Goal: Information Seeking & Learning: Understand process/instructions

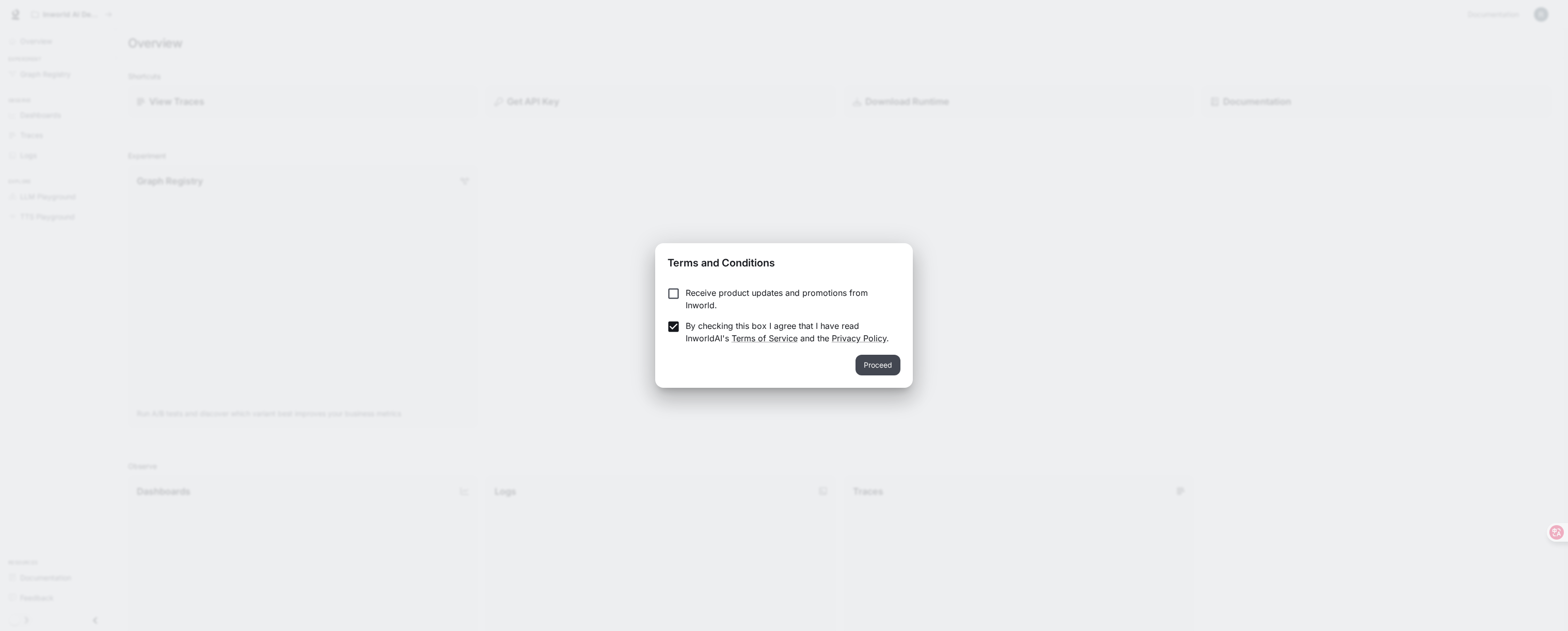
click at [880, 366] on button "Proceed" at bounding box center [878, 365] width 45 height 21
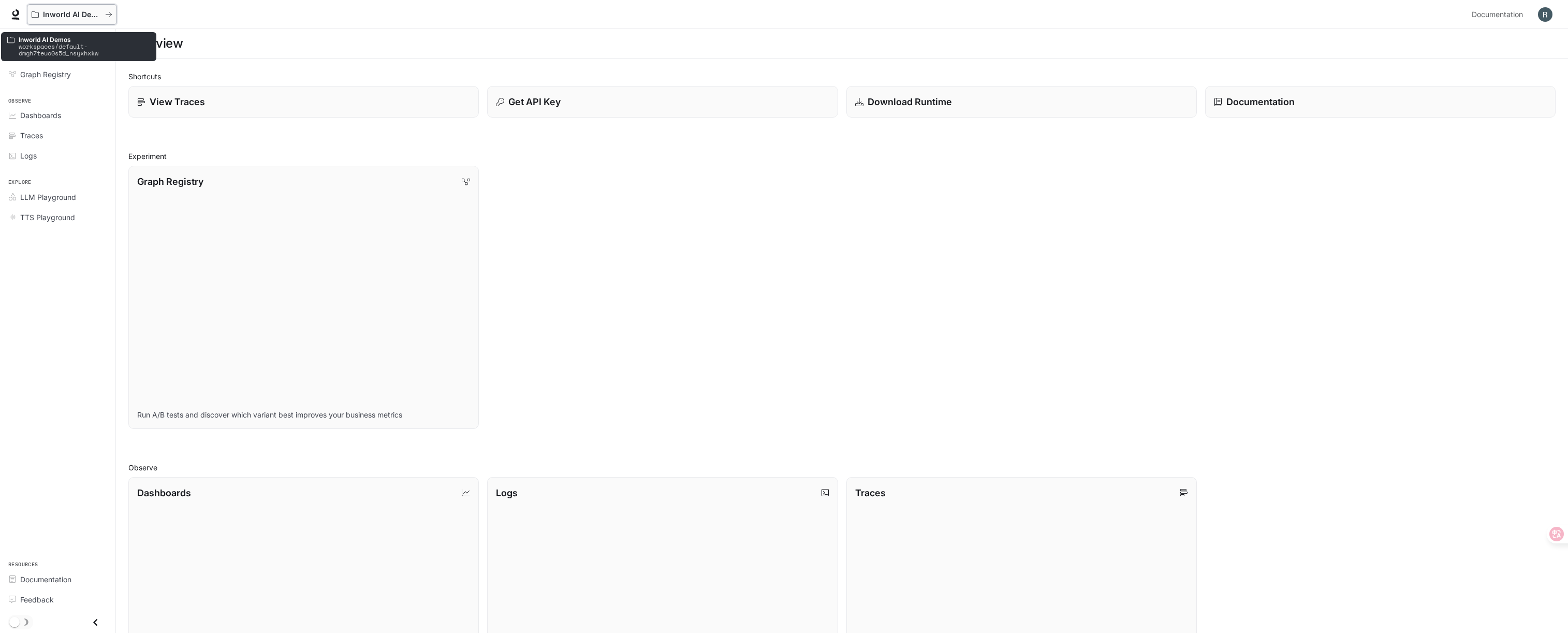
click at [105, 14] on icon "All workspaces" at bounding box center [109, 15] width 7 height 7
click at [1549, 15] on img "button" at bounding box center [1545, 15] width 15 height 15
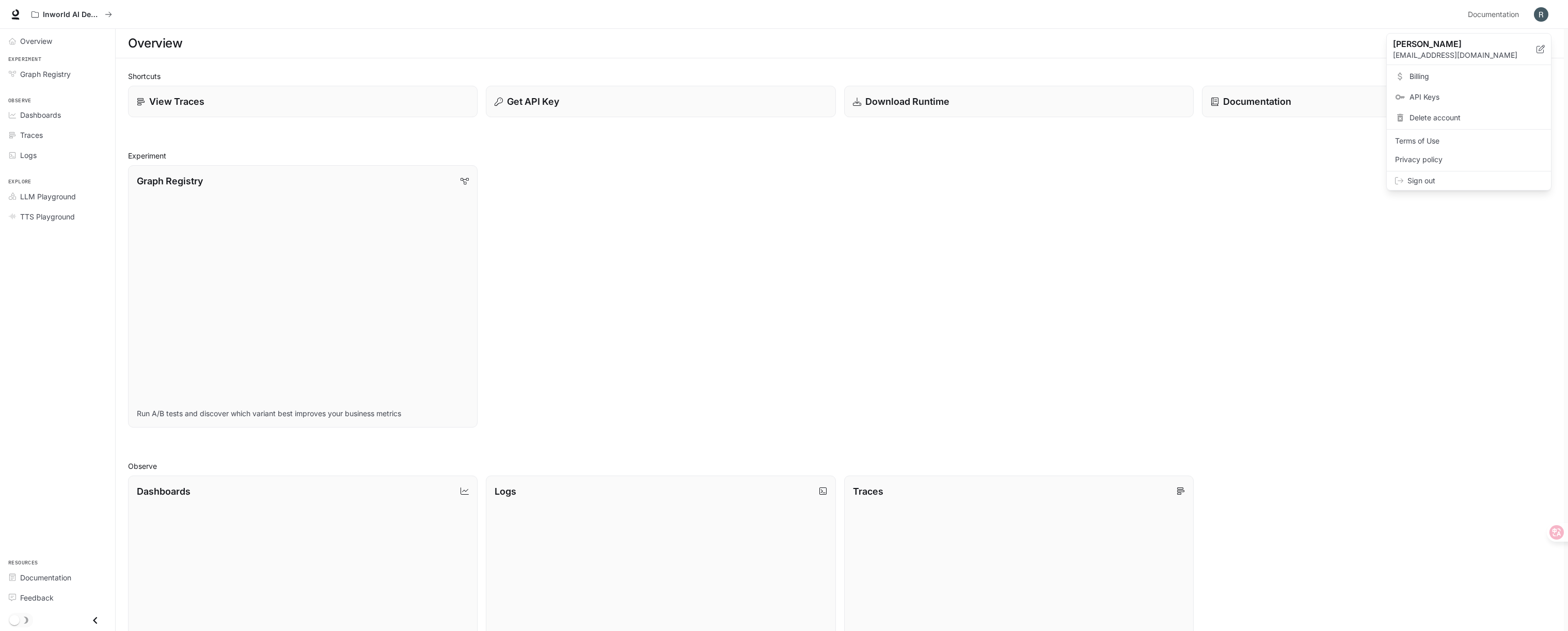
click at [1545, 15] on div at bounding box center [784, 315] width 1568 height 631
click at [1505, 15] on span "Documentation" at bounding box center [1493, 15] width 51 height 13
